Goal: Task Accomplishment & Management: Manage account settings

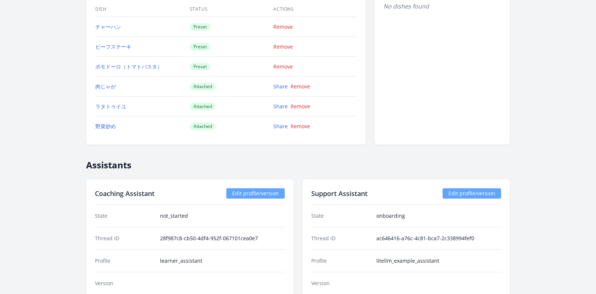
scroll to position [663, 0]
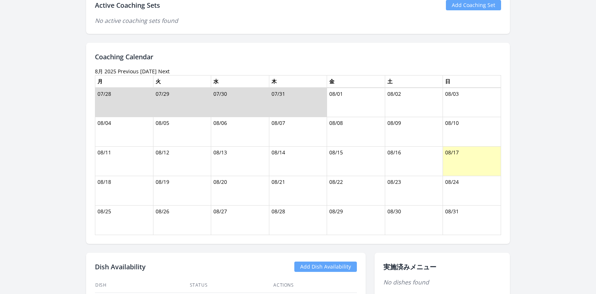
scroll to position [523, 0]
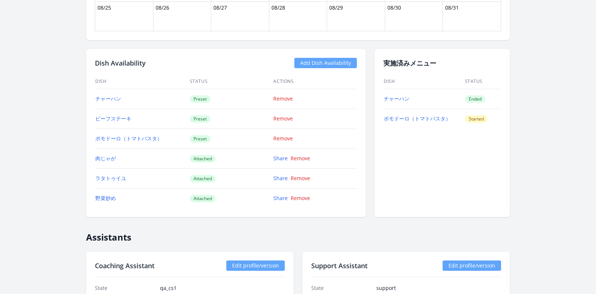
scroll to position [602, 0]
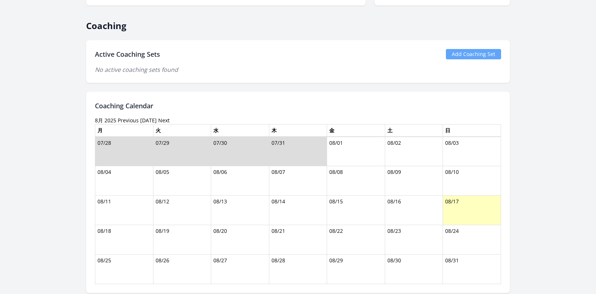
scroll to position [505, 0]
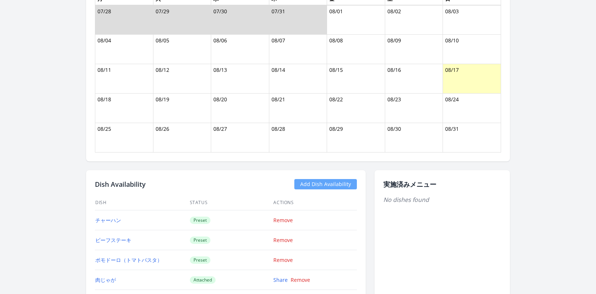
scroll to position [594, 0]
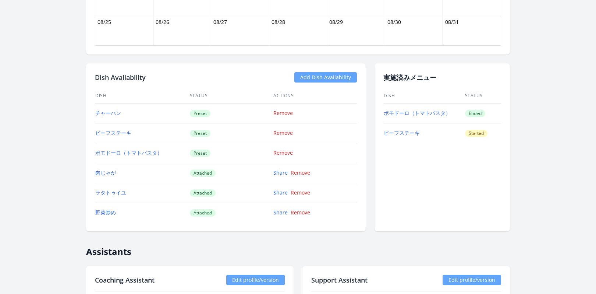
scroll to position [597, 0]
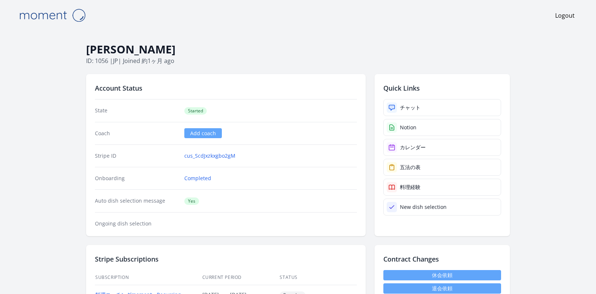
drag, startPoint x: 181, startPoint y: 51, endPoint x: 85, endPoint y: 55, distance: 96.2
copy h1 "Inokawa Masumi"
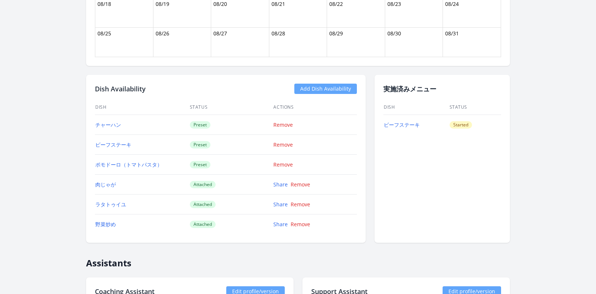
scroll to position [572, 0]
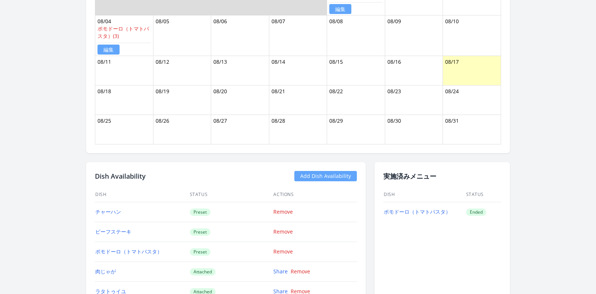
scroll to position [641, 0]
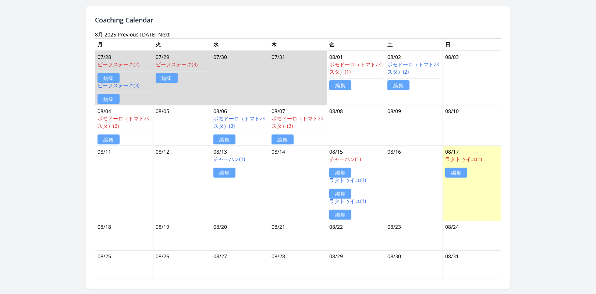
scroll to position [424, 0]
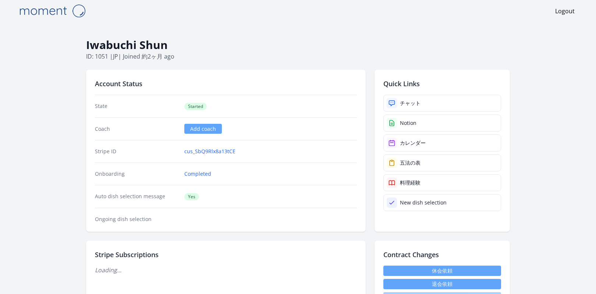
scroll to position [161, 0]
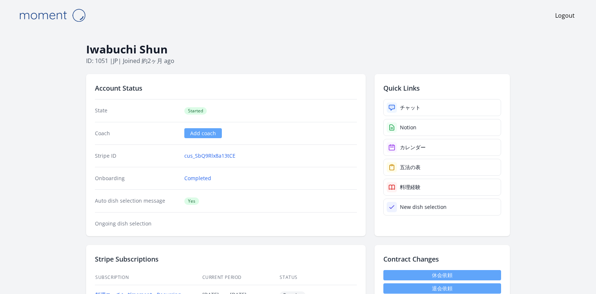
scroll to position [239, 0]
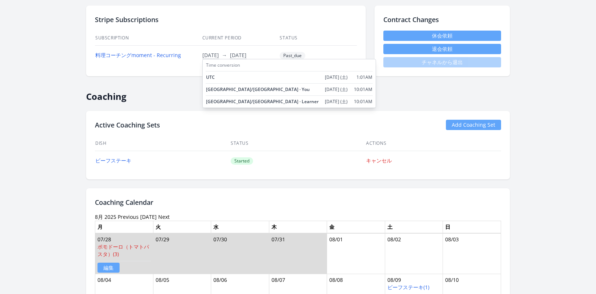
click at [216, 57] on span "2025/8/9" at bounding box center [210, 55] width 17 height 7
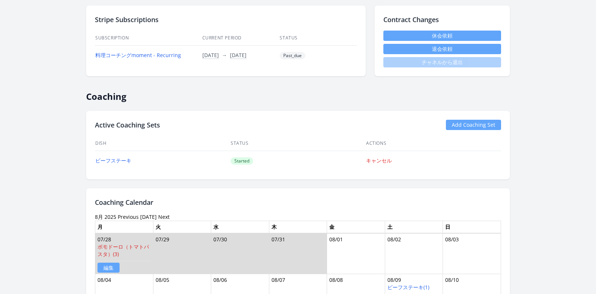
click at [166, 99] on h2 "Coaching" at bounding box center [298, 93] width 424 height 17
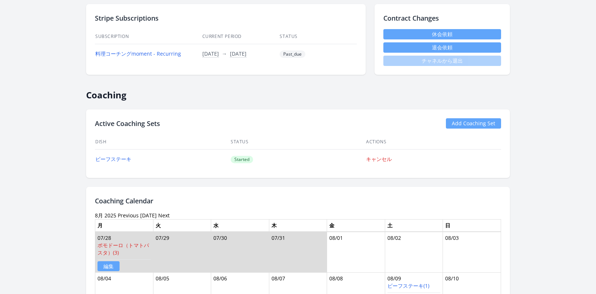
scroll to position [240, 0]
click at [144, 56] on link "料理コーチングmoment - Recurring" at bounding box center [138, 53] width 86 height 7
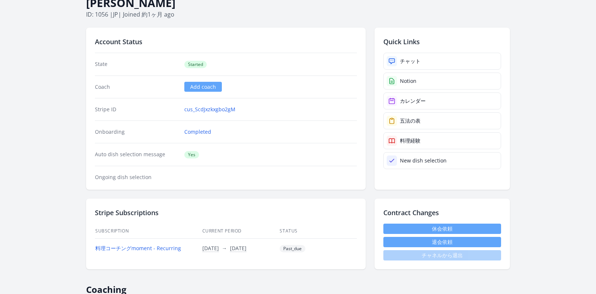
scroll to position [55, 0]
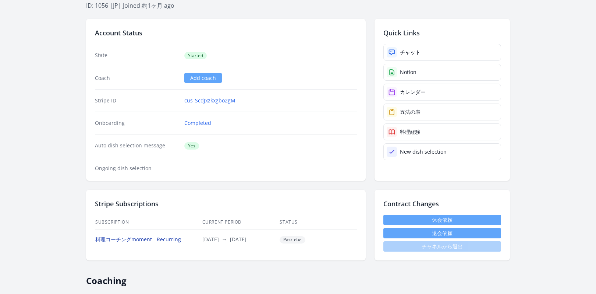
click at [140, 239] on link "料理コーチングmoment - Recurring" at bounding box center [138, 239] width 86 height 7
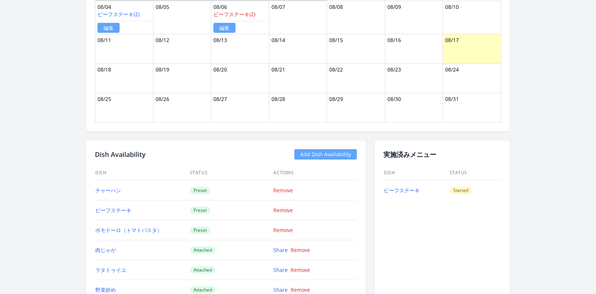
scroll to position [580, 0]
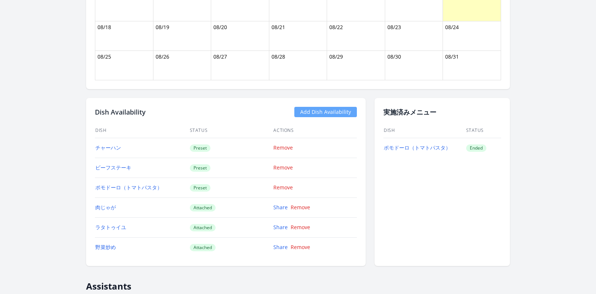
scroll to position [638, 0]
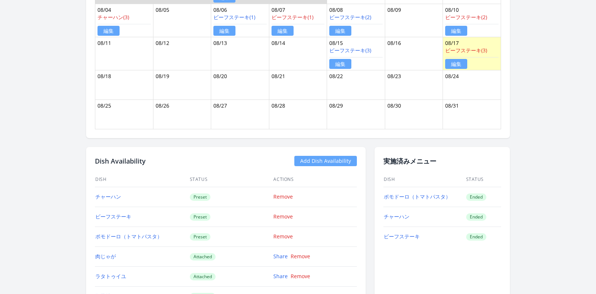
scroll to position [549, 0]
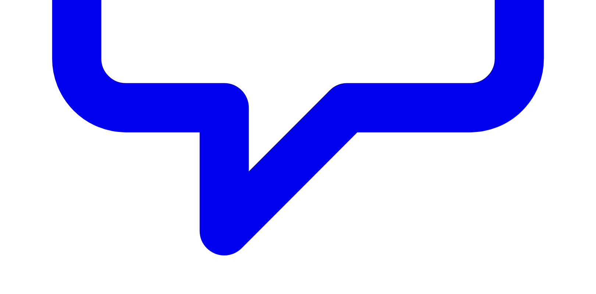
scroll to position [553, 0]
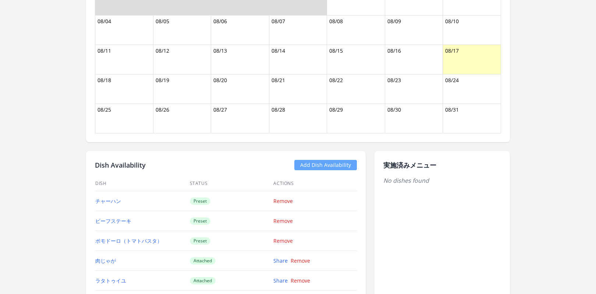
scroll to position [656, 0]
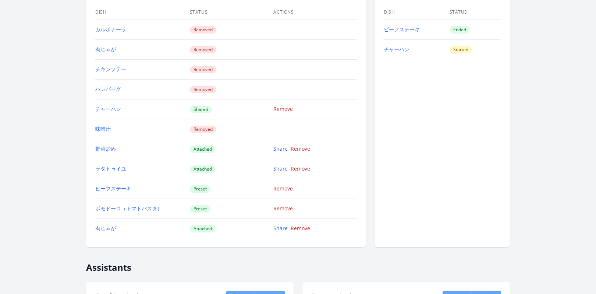
scroll to position [711, 0]
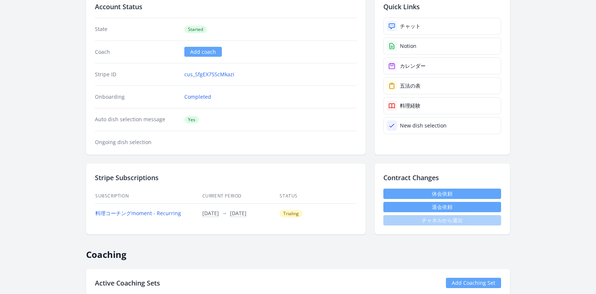
scroll to position [123, 0]
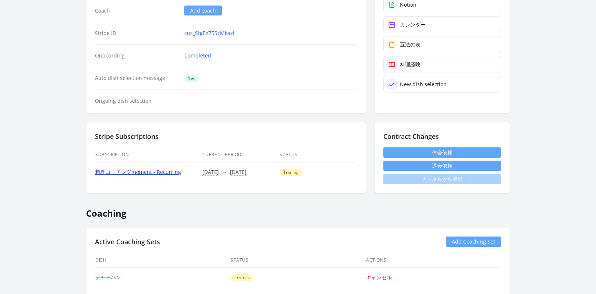
click at [156, 174] on link "料理コーチングmoment - Recurring" at bounding box center [138, 171] width 86 height 7
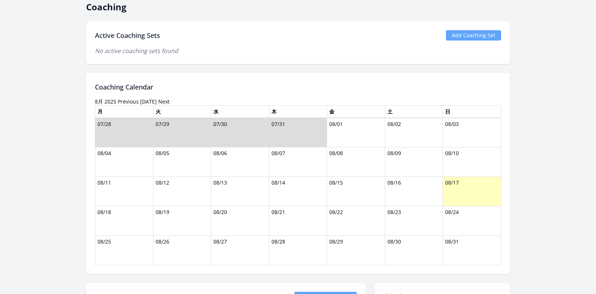
scroll to position [245, 0]
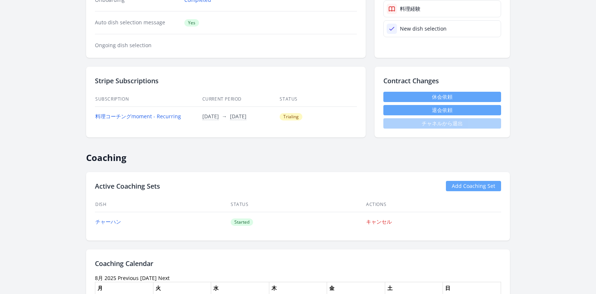
scroll to position [176, 0]
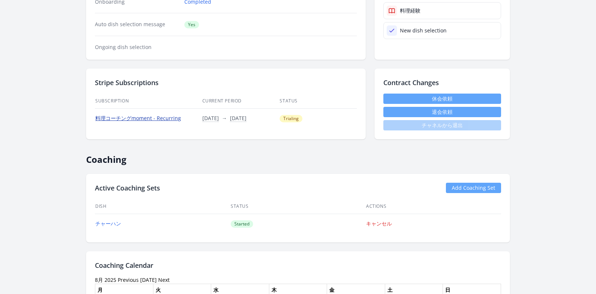
click at [175, 120] on link "料理コーチングmoment - Recurring" at bounding box center [138, 117] width 86 height 7
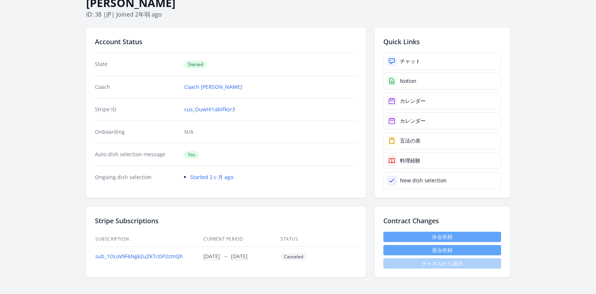
scroll to position [39, 0]
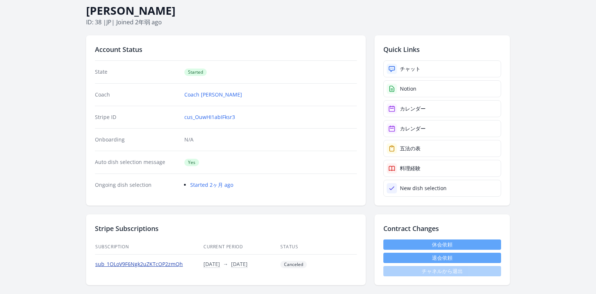
click at [152, 264] on link "sub_1OLoV9F6Ngk2uZKTcOP2zmQh" at bounding box center [139, 263] width 88 height 7
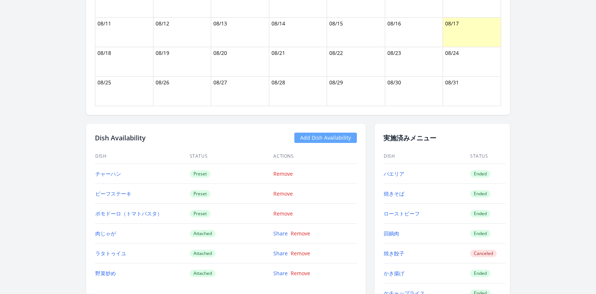
scroll to position [525, 0]
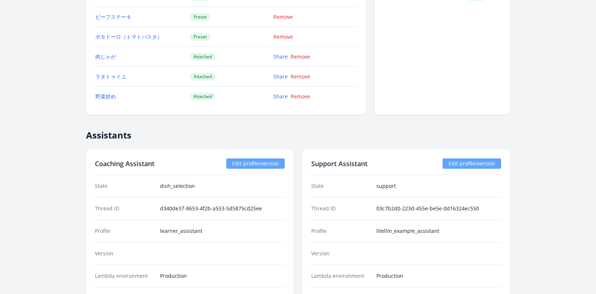
scroll to position [654, 0]
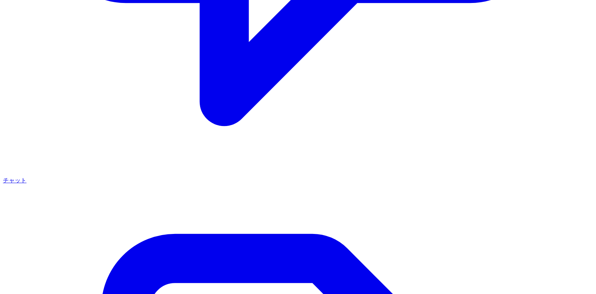
scroll to position [744, 0]
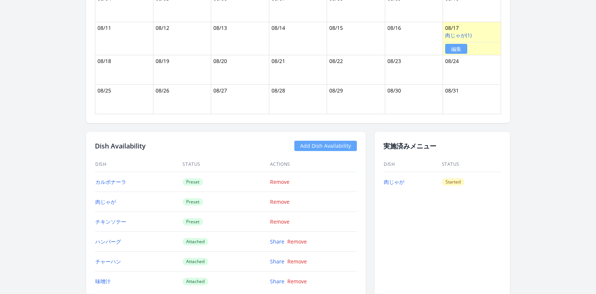
scroll to position [565, 0]
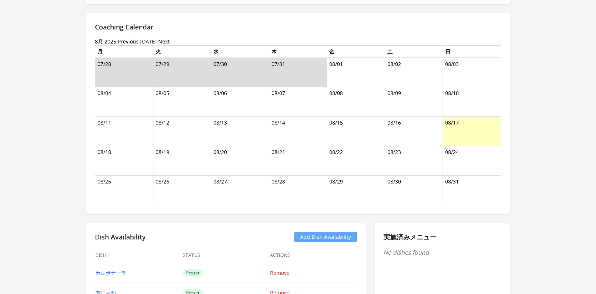
scroll to position [621, 0]
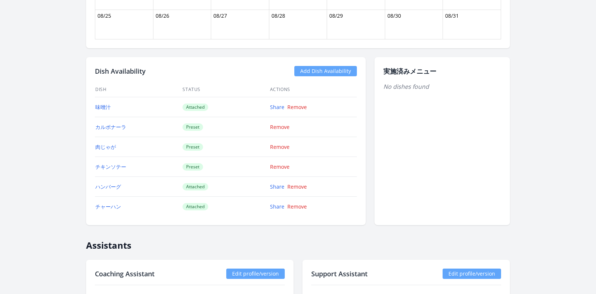
scroll to position [551, 0]
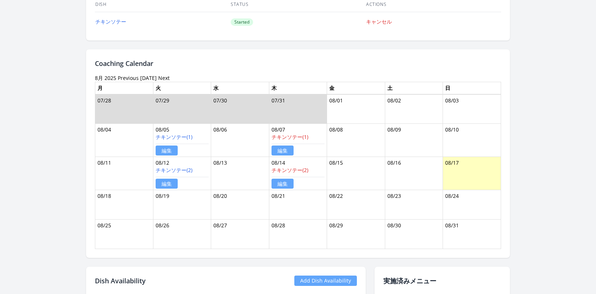
scroll to position [247, 0]
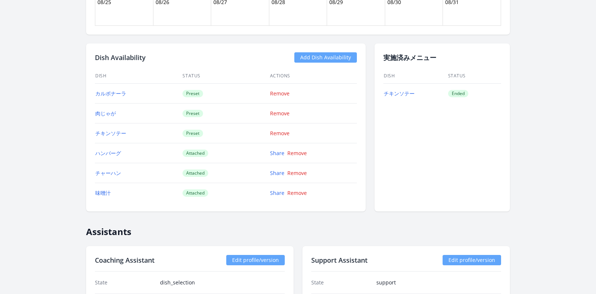
scroll to position [659, 0]
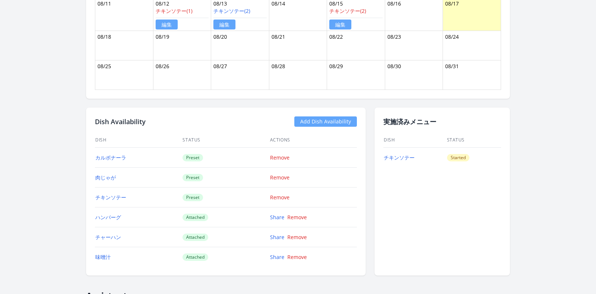
scroll to position [537, 0]
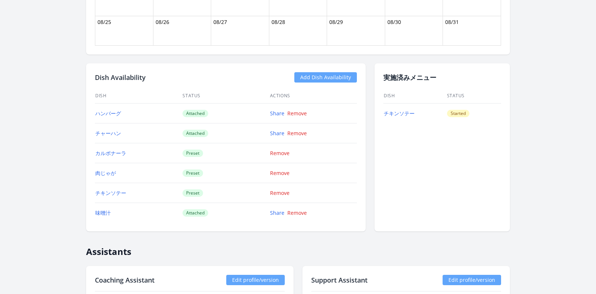
scroll to position [656, 0]
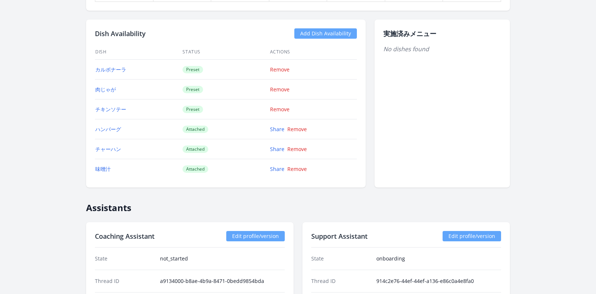
scroll to position [595, 0]
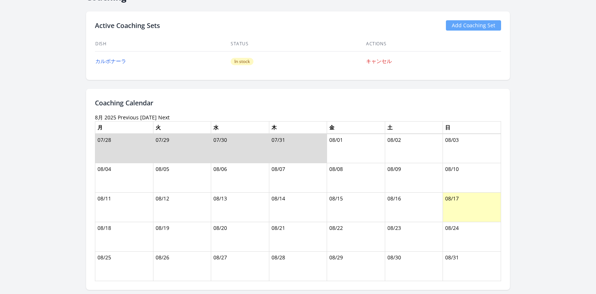
scroll to position [589, 0]
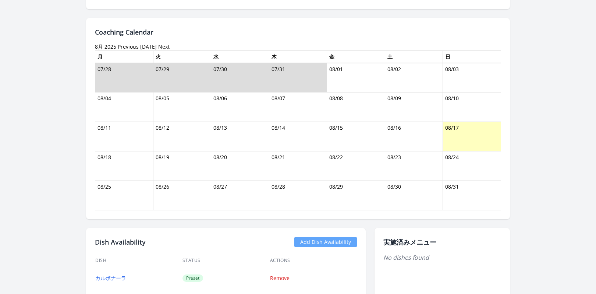
scroll to position [578, 0]
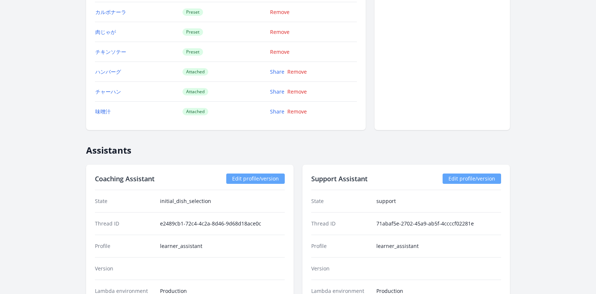
scroll to position [674, 0]
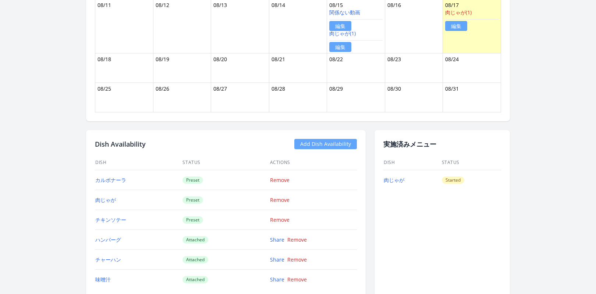
scroll to position [729, 0]
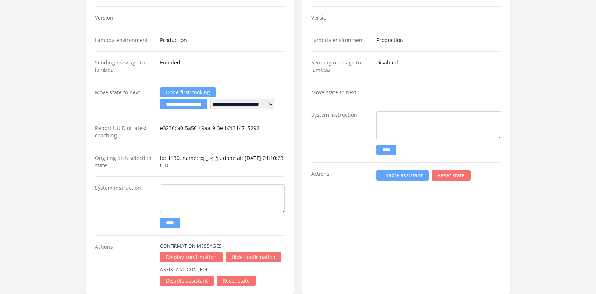
scroll to position [963, 0]
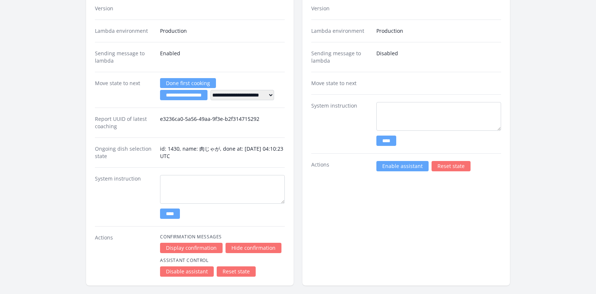
drag, startPoint x: 405, startPoint y: 169, endPoint x: 385, endPoint y: 155, distance: 24.2
click at [405, 169] on link "Enable assistant" at bounding box center [403, 166] width 52 height 10
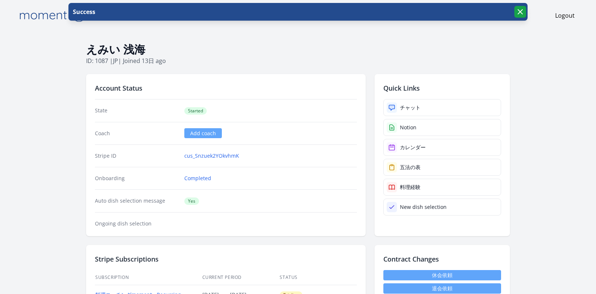
click at [523, 13] on icon "button" at bounding box center [520, 11] width 9 height 9
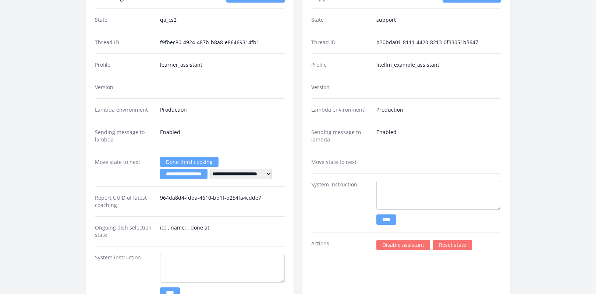
scroll to position [945, 0]
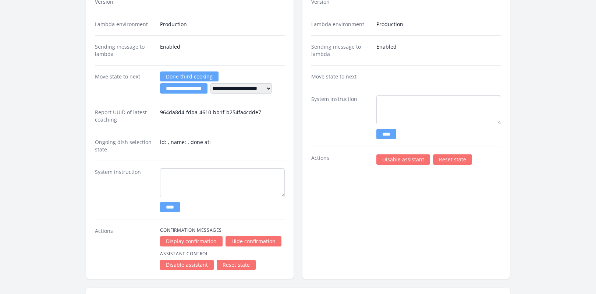
click at [396, 159] on link "Disable assistant" at bounding box center [404, 159] width 54 height 10
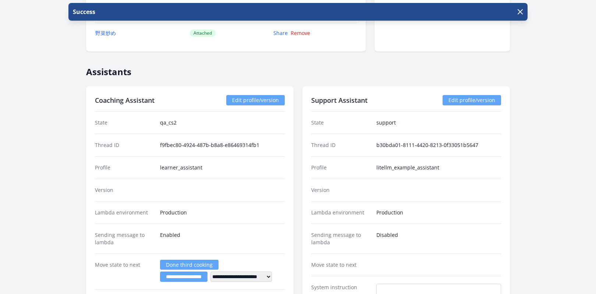
scroll to position [900, 0]
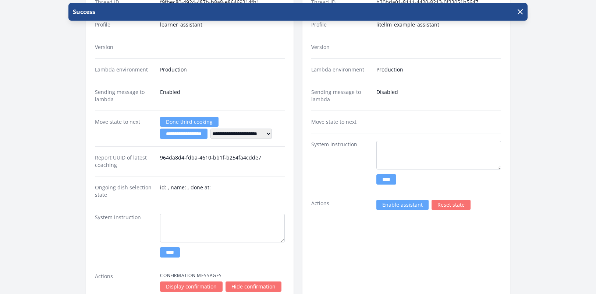
click at [384, 204] on link "Enable assistant" at bounding box center [403, 205] width 52 height 10
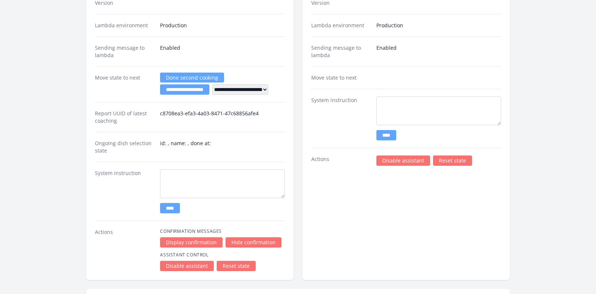
scroll to position [973, 0]
